Goal: Use online tool/utility: Utilize a website feature to perform a specific function

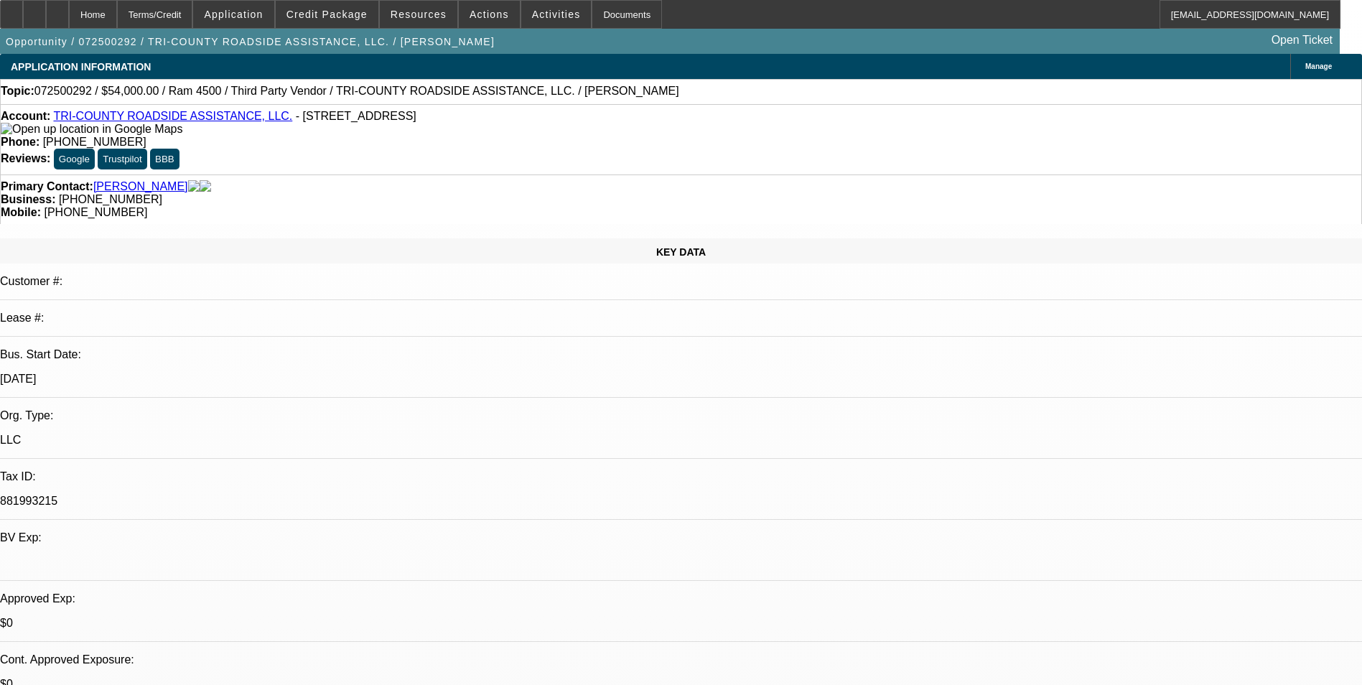
select select "0.2"
select select "0"
select select "2"
select select "0"
select select "6"
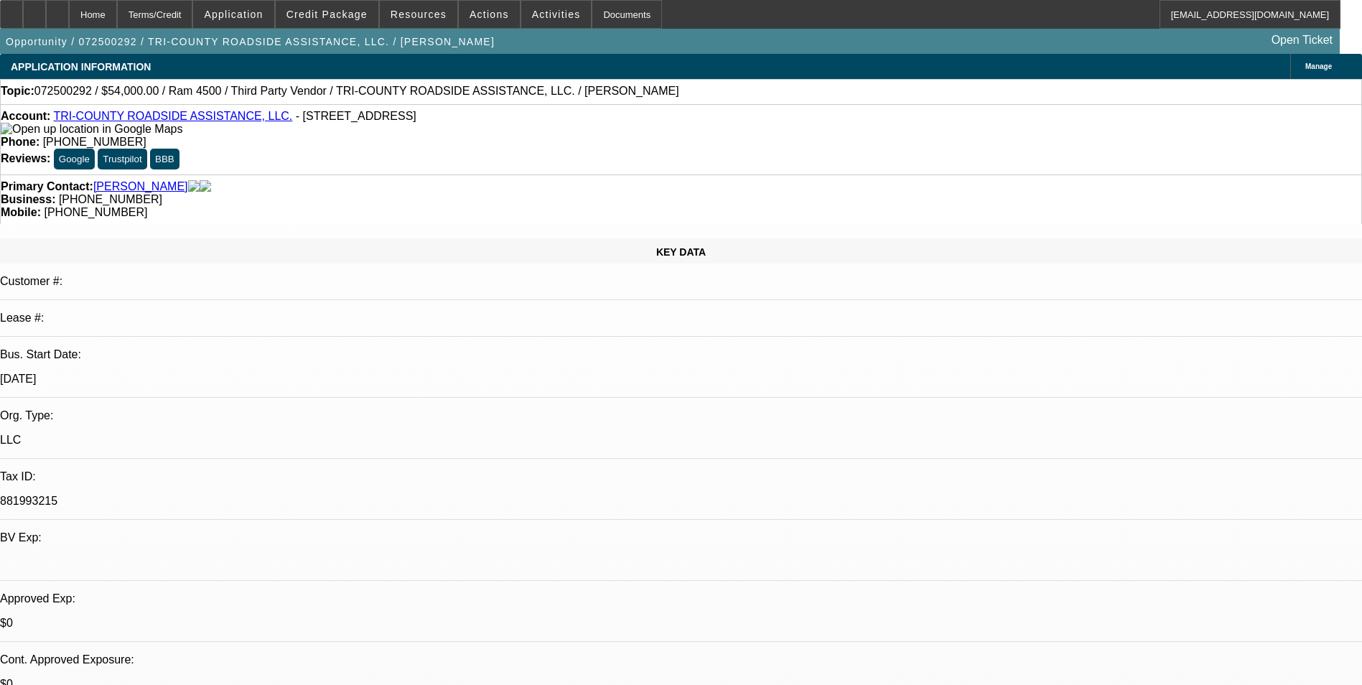
select select "0"
select select "2"
select select "0"
select select "6"
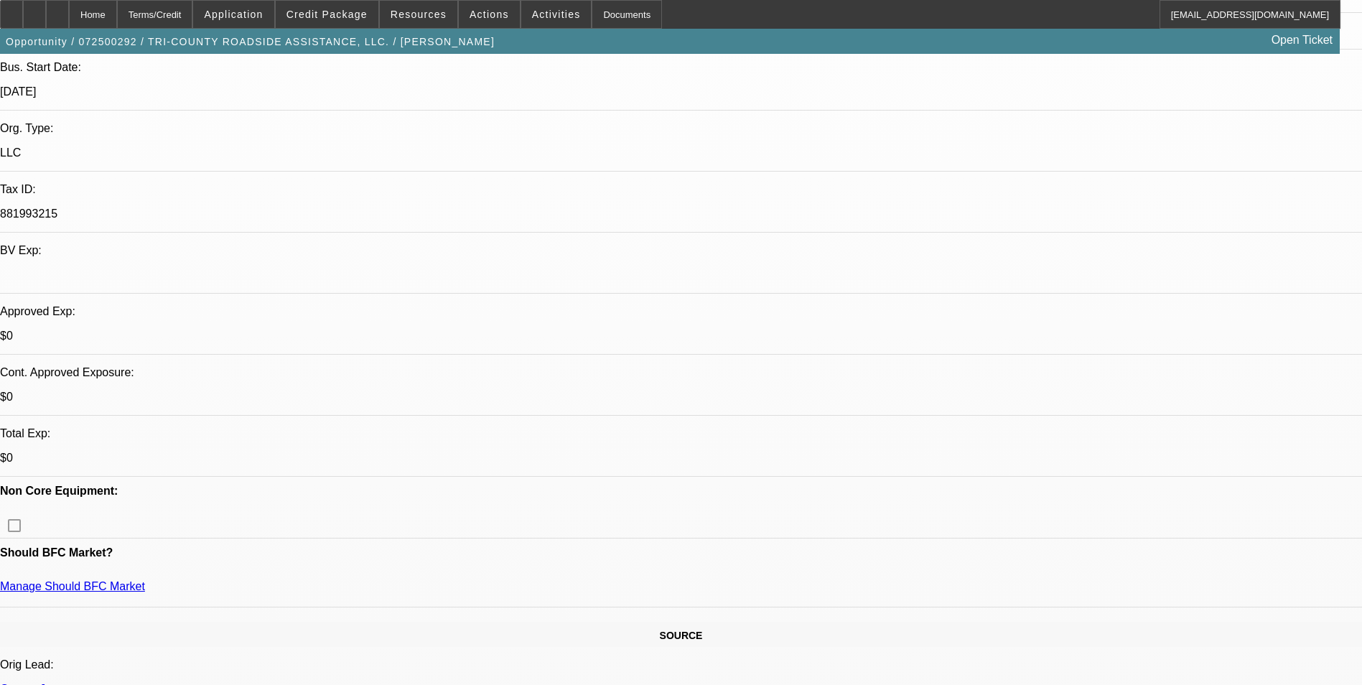
scroll to position [72, 0]
